Goal: Contribute content: Add original content to the website for others to see

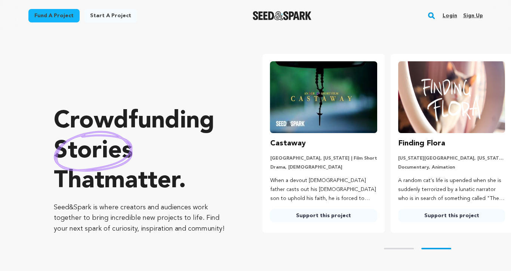
click at [447, 17] on link "Login" at bounding box center [449, 16] width 15 height 12
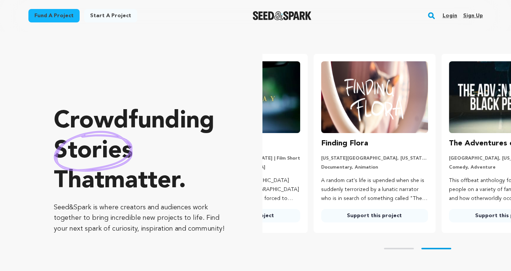
scroll to position [0, 119]
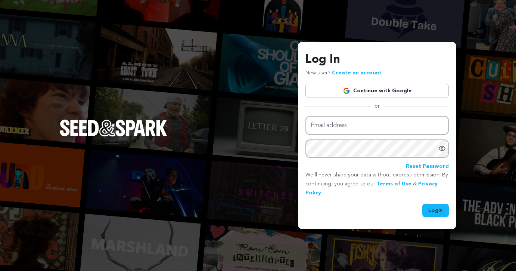
click at [371, 94] on link "Continue with Google" at bounding box center [378, 91] width 144 height 14
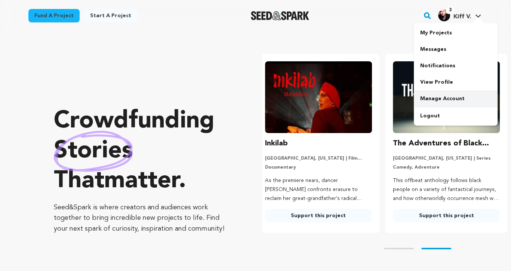
scroll to position [0, 134]
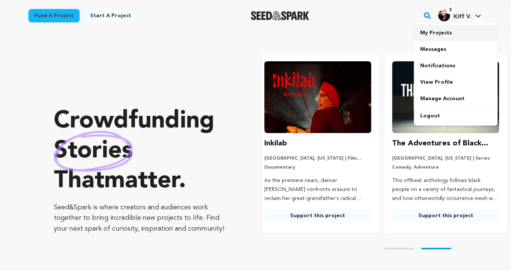
click at [436, 31] on link "My Projects" at bounding box center [456, 33] width 84 height 16
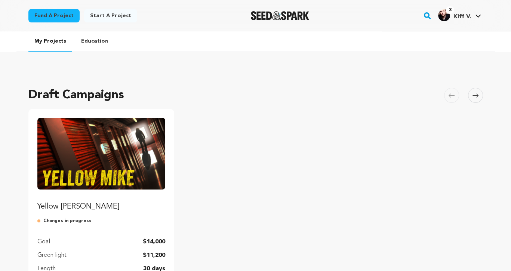
click at [136, 146] on img "Fund Yellow Mike" at bounding box center [101, 154] width 128 height 72
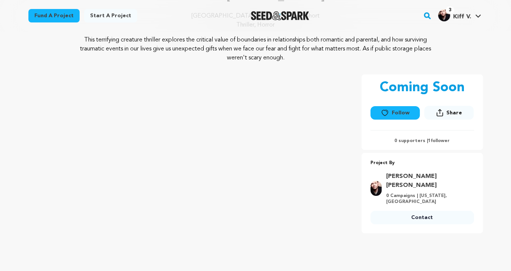
scroll to position [79, 0]
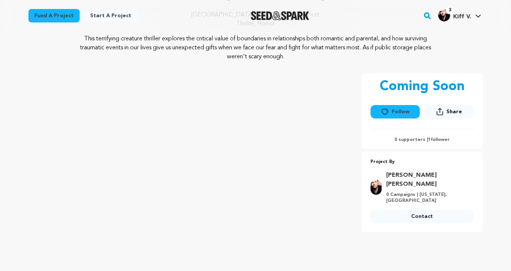
click at [372, 31] on div "Los Angeles, California | Film Short Thriller, Horror" at bounding box center [255, 22] width 454 height 24
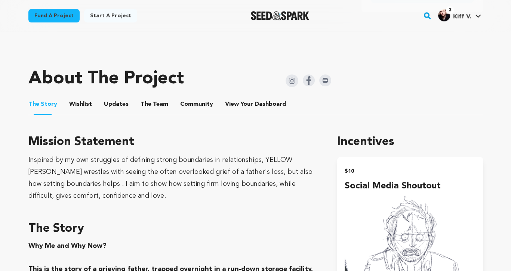
scroll to position [298, 0]
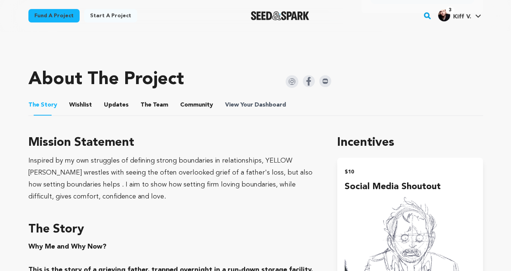
click at [258, 105] on span "Dashboard" at bounding box center [269, 105] width 31 height 9
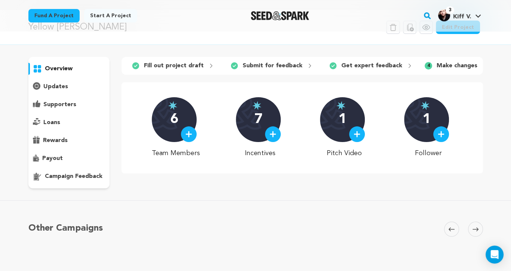
scroll to position [18, 0]
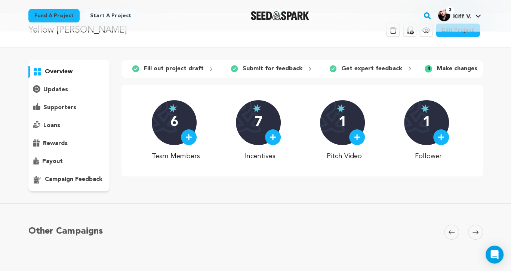
click at [458, 71] on p "Make changes" at bounding box center [456, 68] width 41 height 9
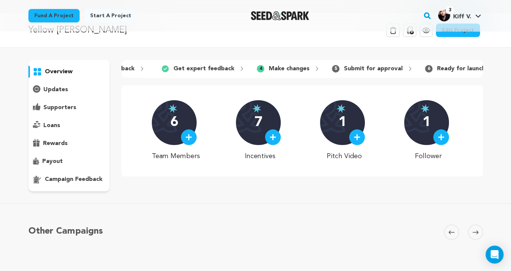
scroll to position [0, 176]
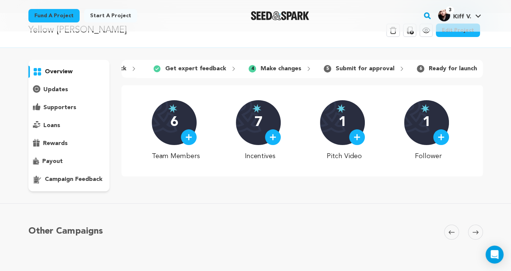
click at [287, 69] on p "Make changes" at bounding box center [280, 68] width 41 height 9
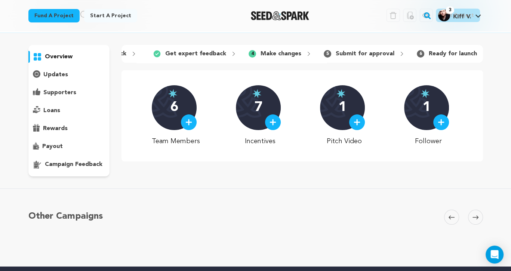
scroll to position [28, 0]
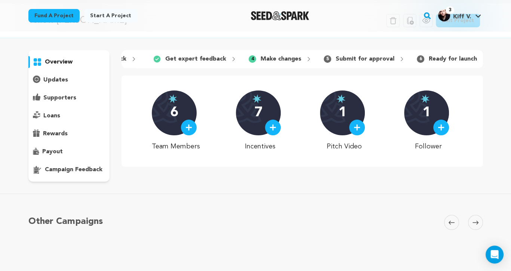
click at [440, 131] on img at bounding box center [441, 127] width 7 height 7
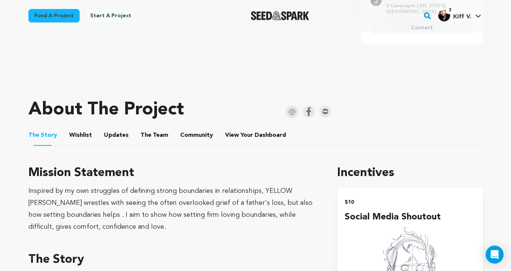
scroll to position [267, 0]
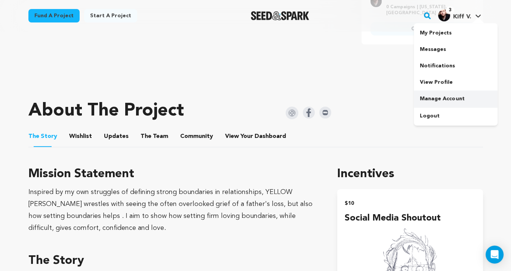
click at [438, 98] on link "Manage Account" at bounding box center [456, 98] width 84 height 16
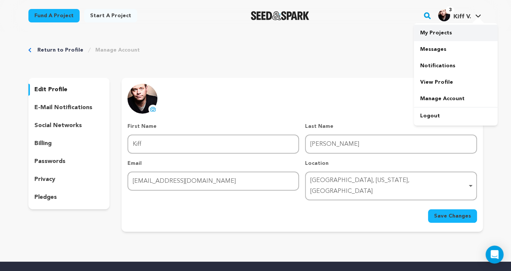
click at [447, 27] on link "My Projects" at bounding box center [456, 33] width 84 height 16
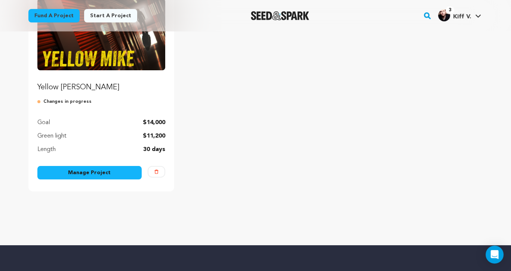
scroll to position [120, 0]
click at [109, 170] on link "Manage Project" at bounding box center [89, 172] width 105 height 13
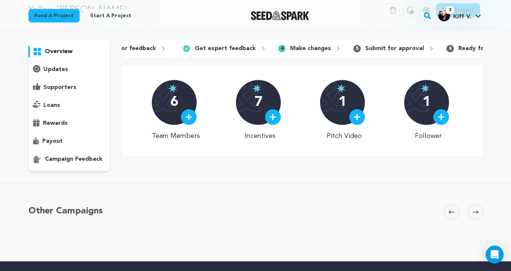
scroll to position [38, 0]
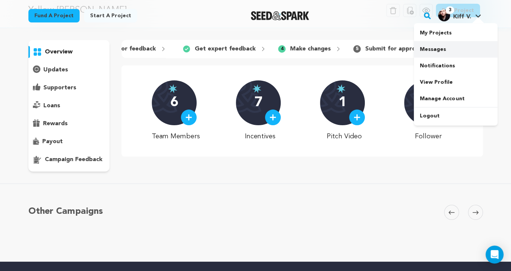
click at [439, 50] on link "Messages" at bounding box center [456, 49] width 84 height 16
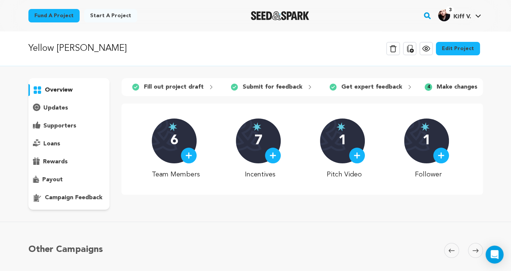
click at [459, 52] on link "Edit Project" at bounding box center [458, 48] width 44 height 13
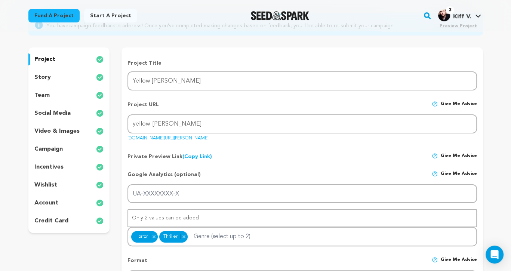
scroll to position [74, 0]
click at [46, 77] on p "story" at bounding box center [42, 76] width 16 height 9
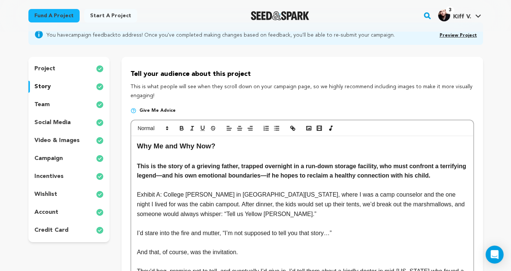
scroll to position [63, 0]
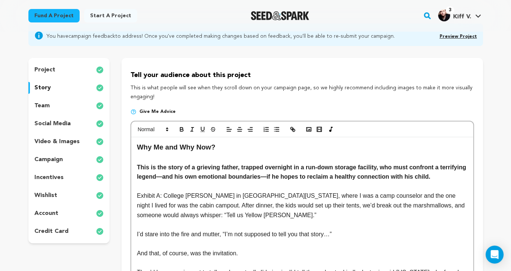
click at [51, 70] on p "project" at bounding box center [44, 69] width 21 height 9
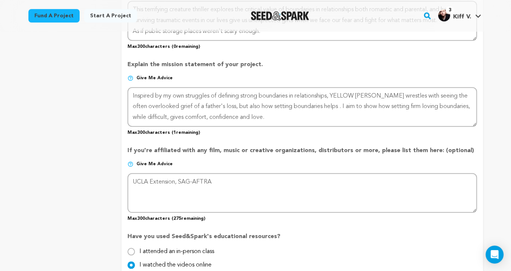
scroll to position [576, 0]
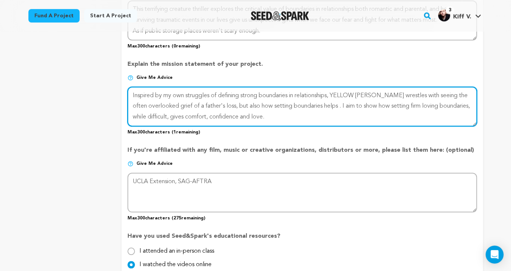
click at [328, 107] on textarea at bounding box center [301, 107] width 349 height 40
click at [341, 107] on textarea at bounding box center [301, 107] width 349 height 40
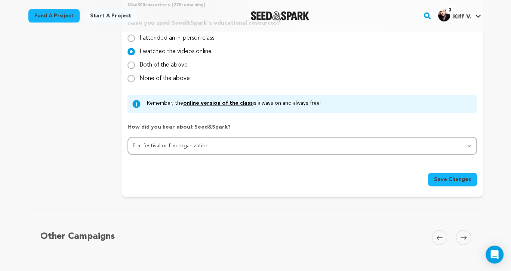
scroll to position [791, 0]
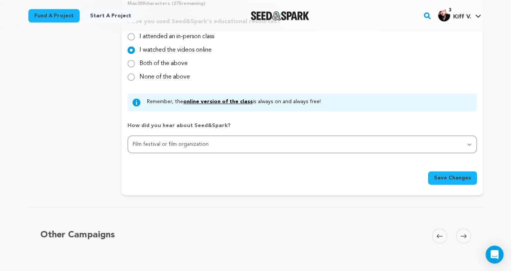
type textarea "Inspired by my own struggles of defining strong boundaries in relationships, YE…"
click at [448, 177] on span "Save Changes" at bounding box center [452, 177] width 37 height 7
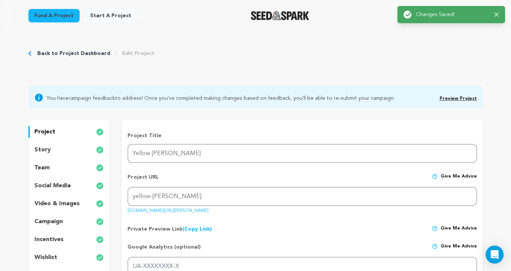
scroll to position [0, 0]
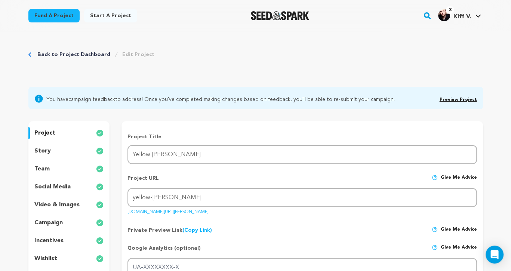
click at [58, 52] on link "Back to Project Dashboard" at bounding box center [73, 54] width 73 height 7
